Goal: Information Seeking & Learning: Learn about a topic

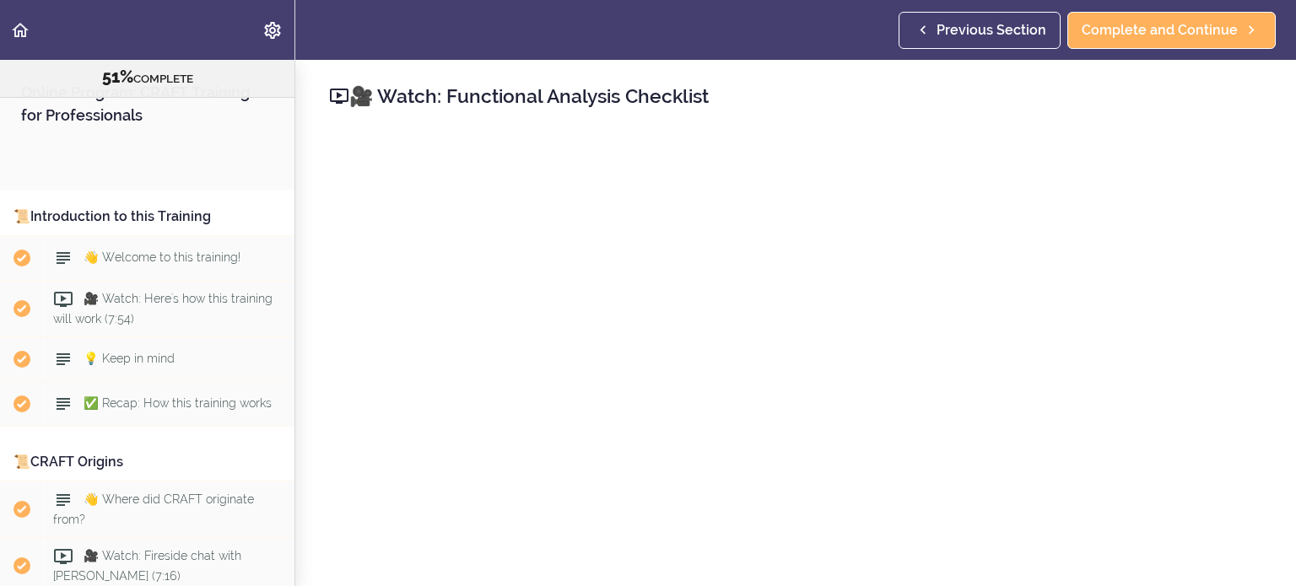
scroll to position [6230, 0]
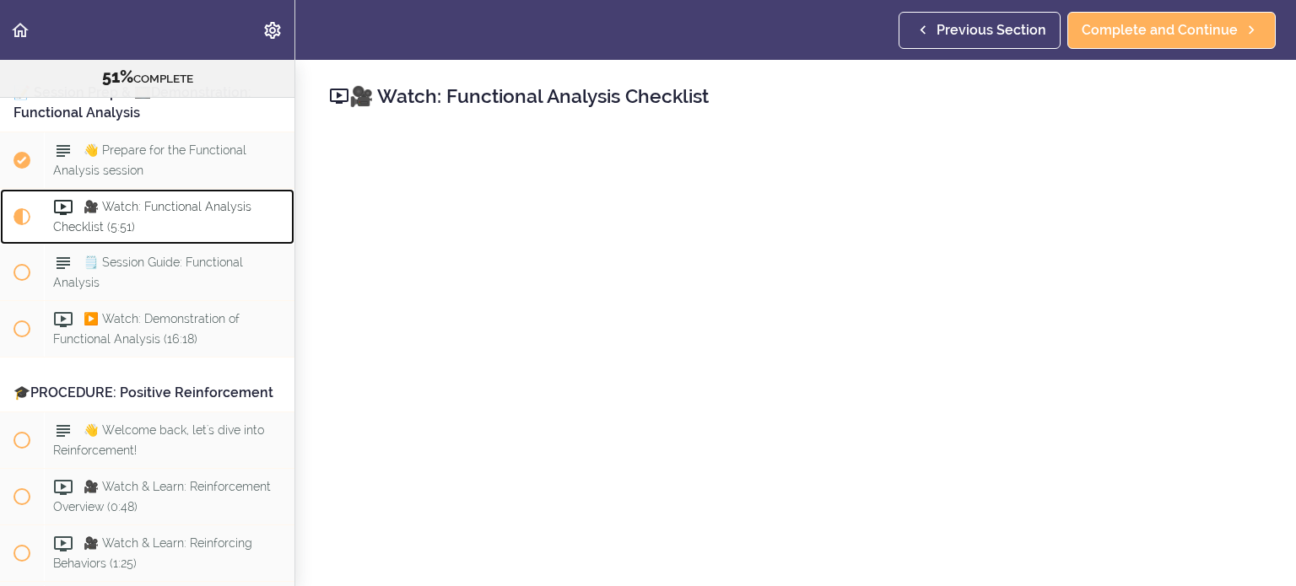
click at [166, 200] on span "🎥 Watch: Functional Analysis Checklist (5:51)" at bounding box center [152, 216] width 198 height 33
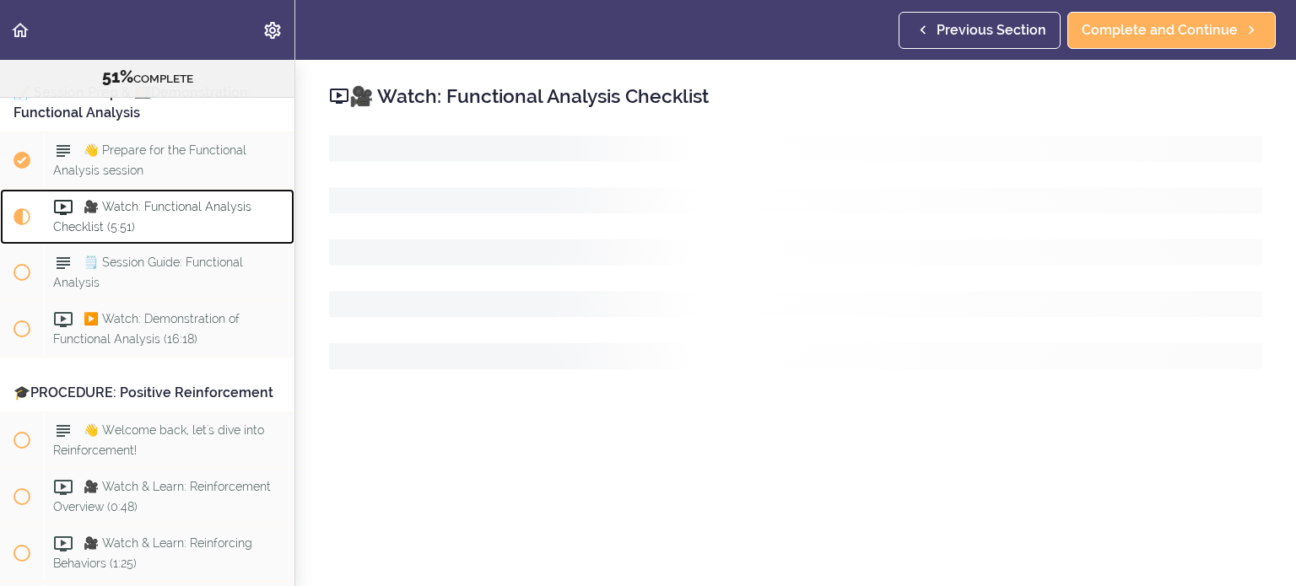
scroll to position [6208, 0]
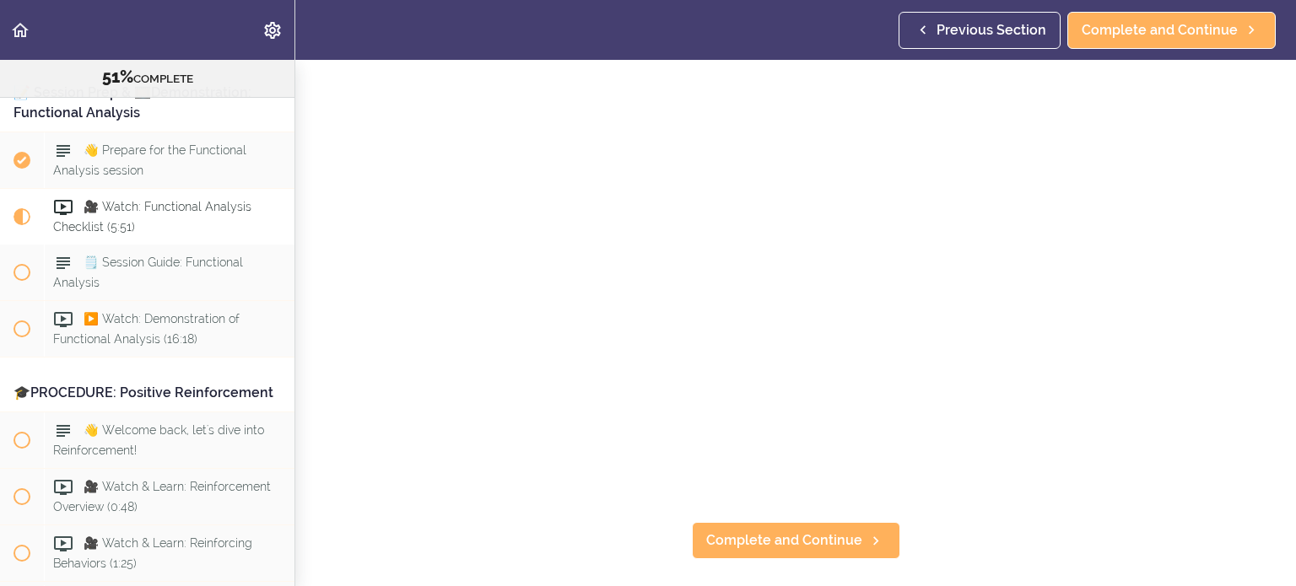
scroll to position [177, 0]
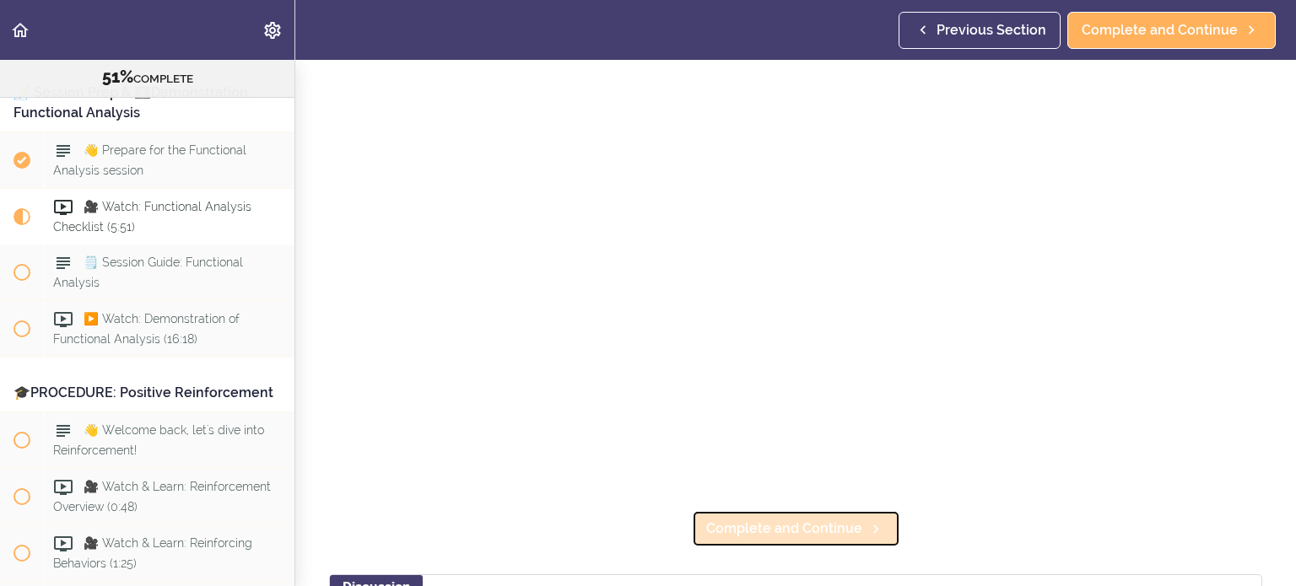
click at [865, 528] on icon at bounding box center [875, 529] width 20 height 18
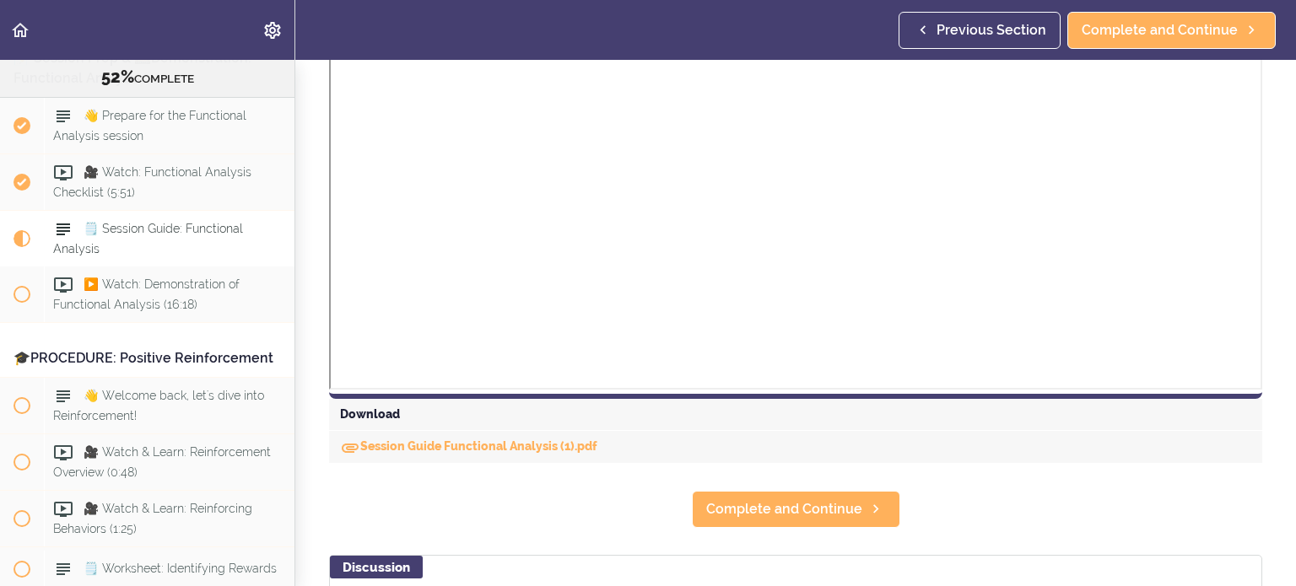
scroll to position [540, 0]
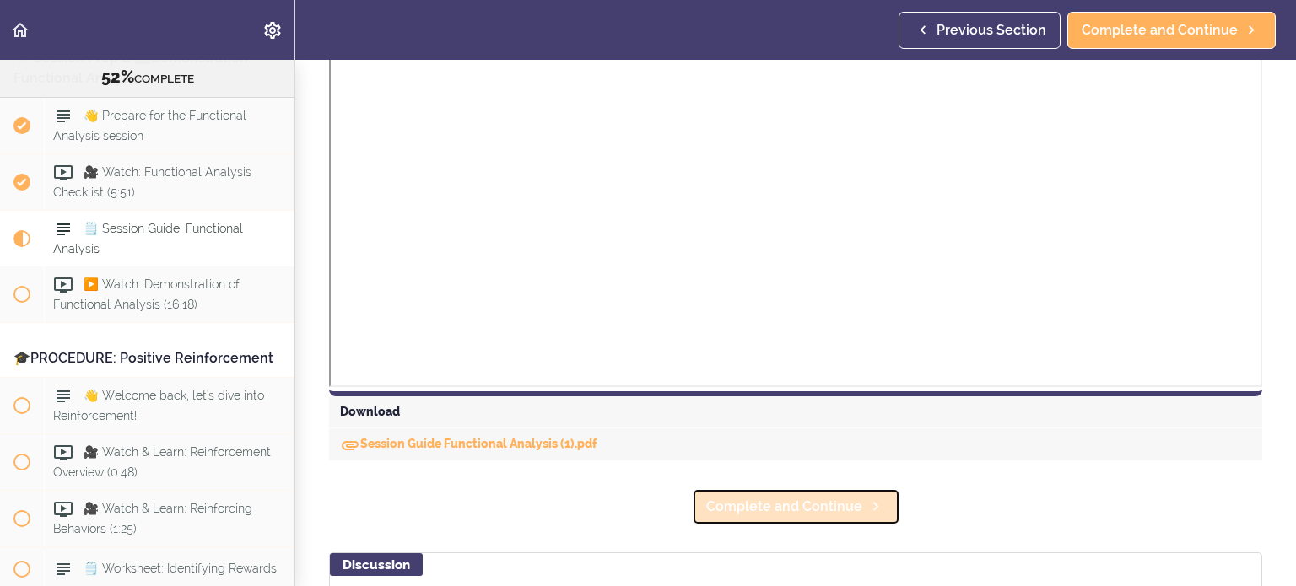
click at [843, 508] on span "Complete and Continue" at bounding box center [784, 507] width 156 height 20
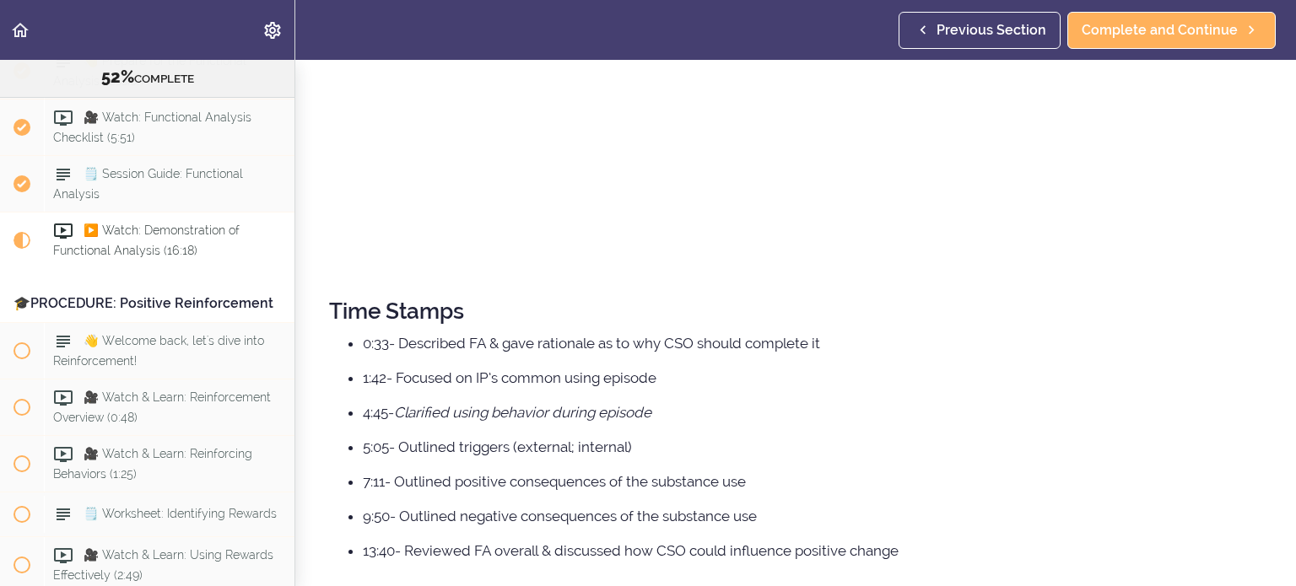
scroll to position [580, 0]
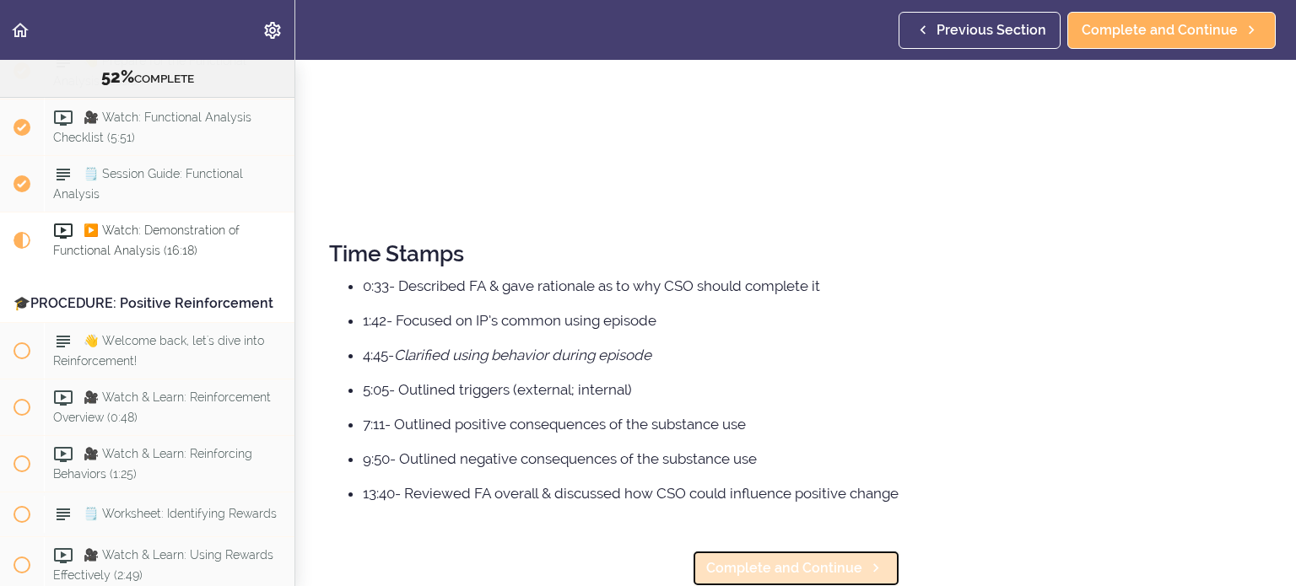
click at [818, 563] on span "Complete and Continue" at bounding box center [784, 568] width 156 height 20
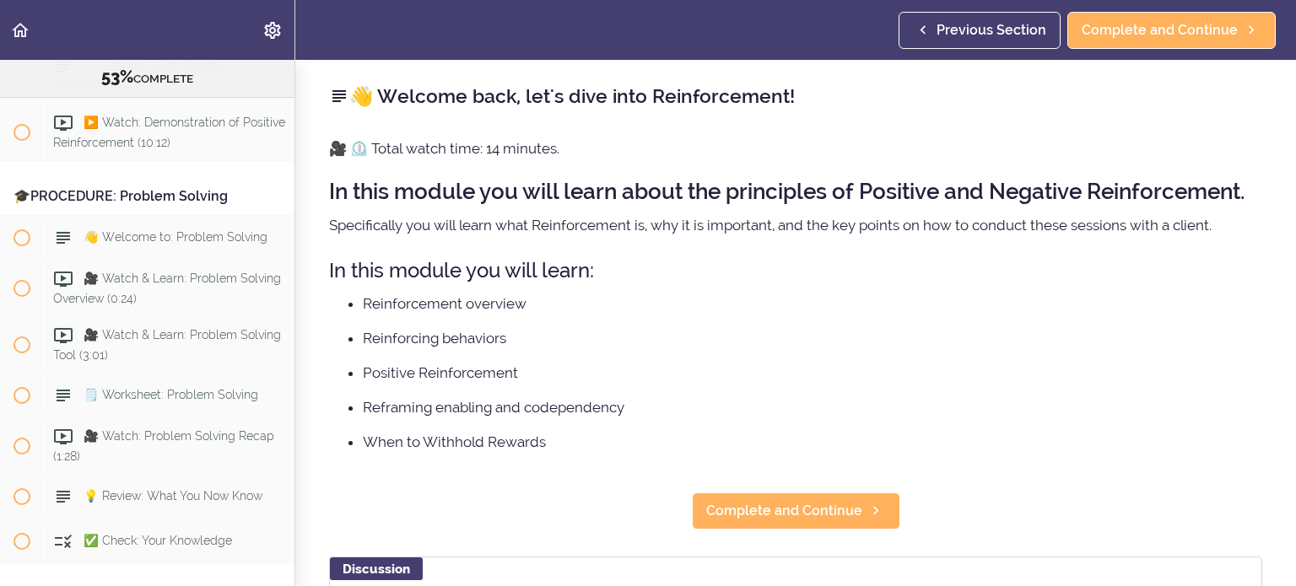
scroll to position [7303, 0]
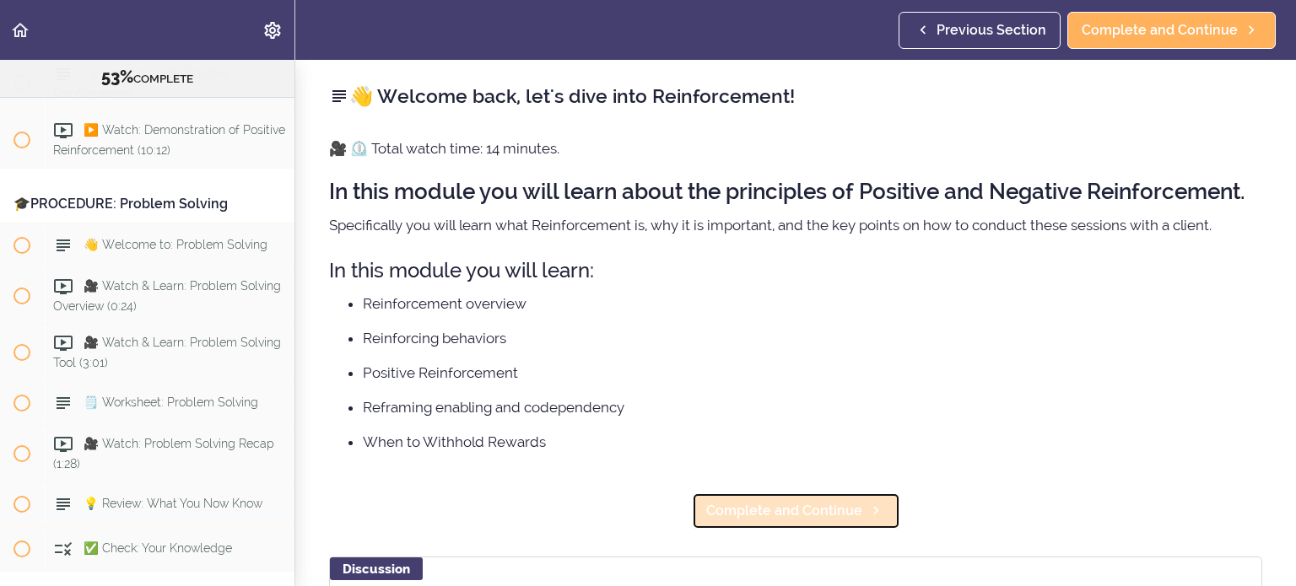
click at [818, 513] on span "Complete and Continue" at bounding box center [784, 511] width 156 height 20
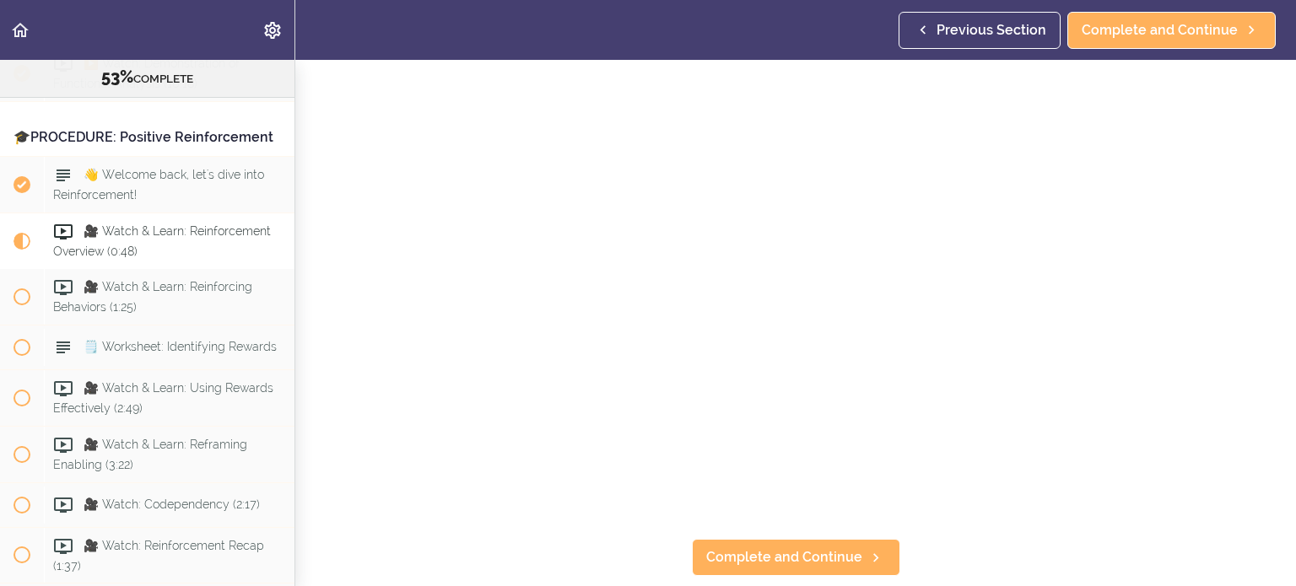
scroll to position [153, 0]
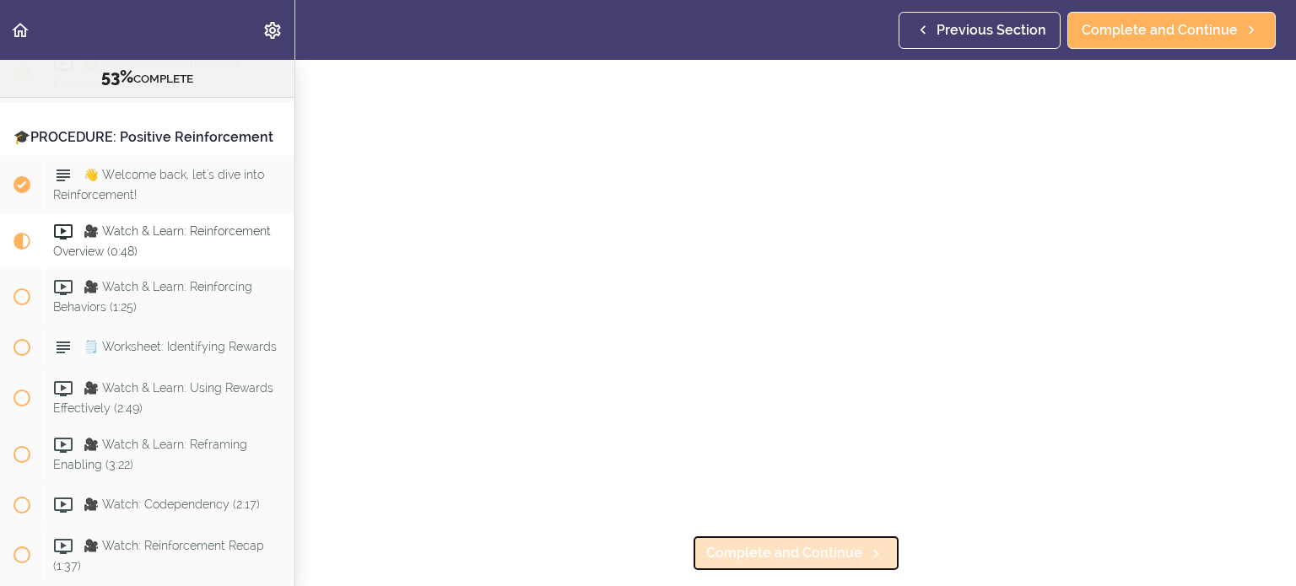
click at [843, 558] on span "Complete and Continue" at bounding box center [784, 553] width 156 height 20
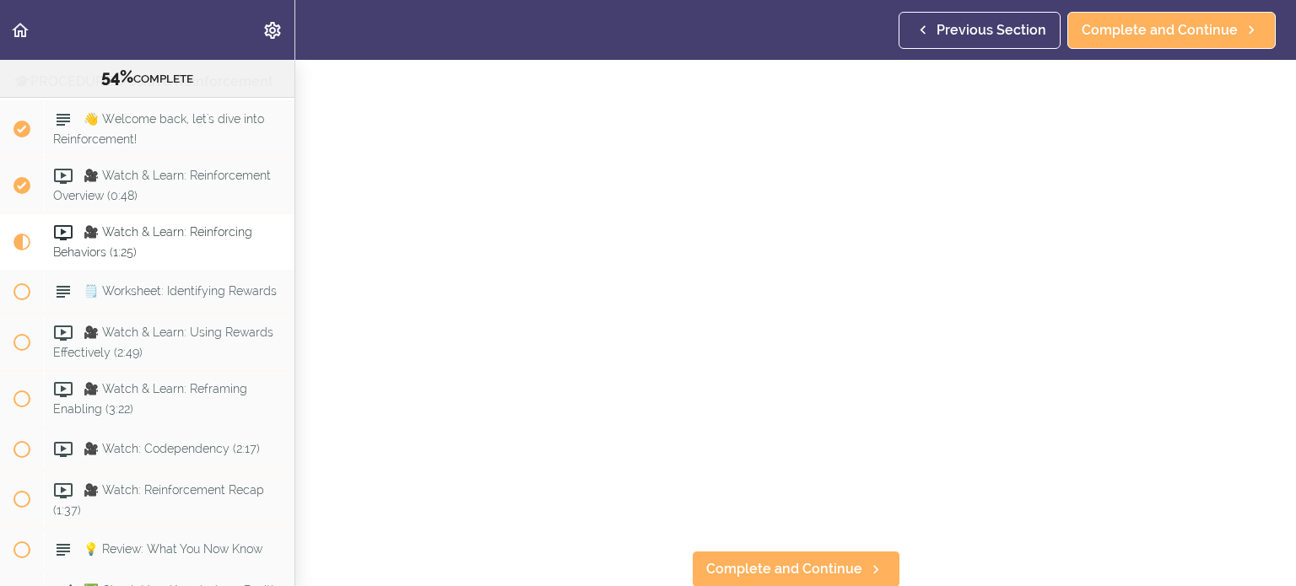
scroll to position [140, 0]
click at [787, 573] on span "Complete and Continue" at bounding box center [784, 566] width 156 height 20
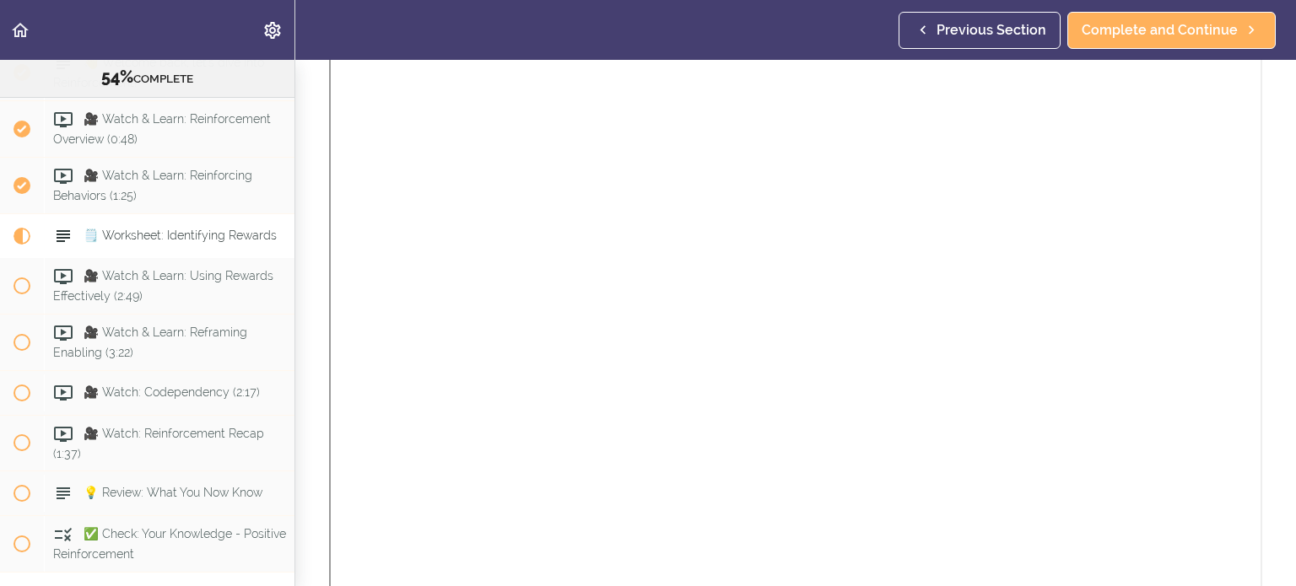
scroll to position [128, 0]
